Goal: Transaction & Acquisition: Purchase product/service

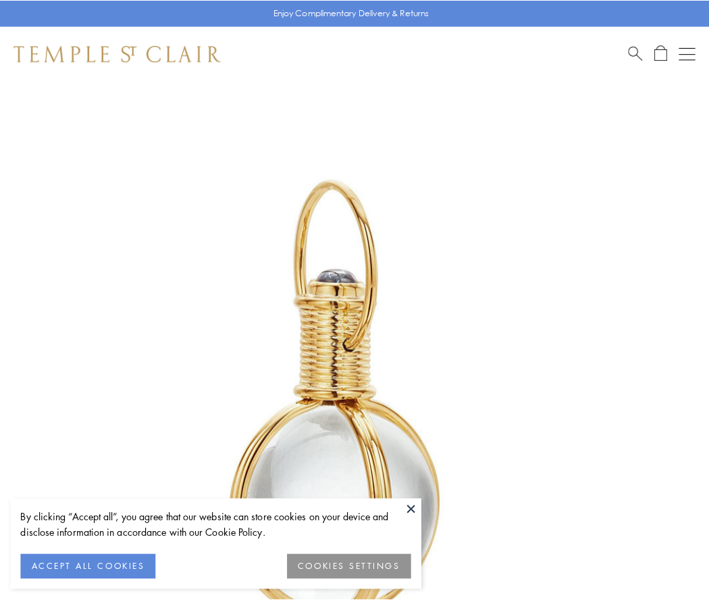
scroll to position [352, 0]
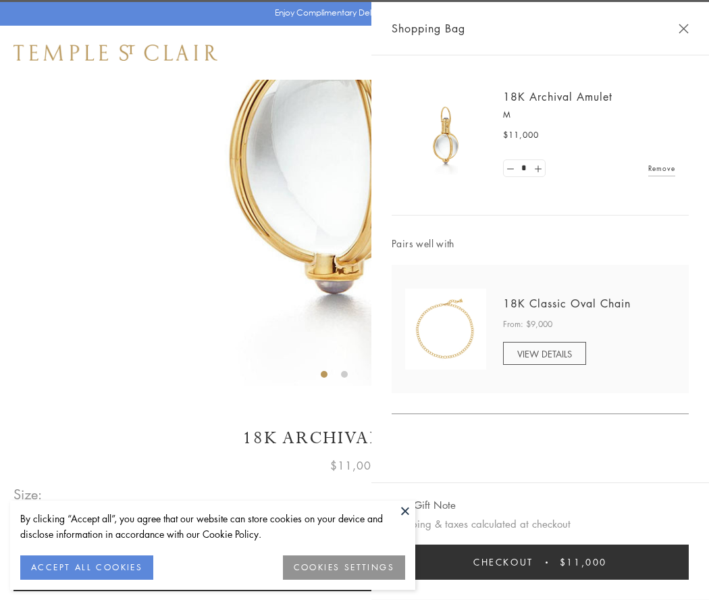
click at [540, 562] on button "Checkout $11,000" at bounding box center [540, 561] width 297 height 35
